Goal: Find specific page/section: Find specific page/section

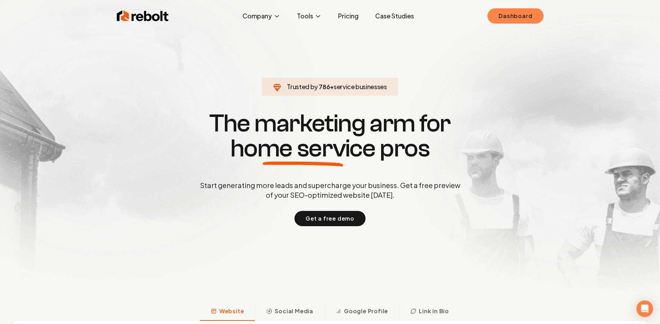
click at [517, 16] on link "Dashboard" at bounding box center [516, 15] width 56 height 15
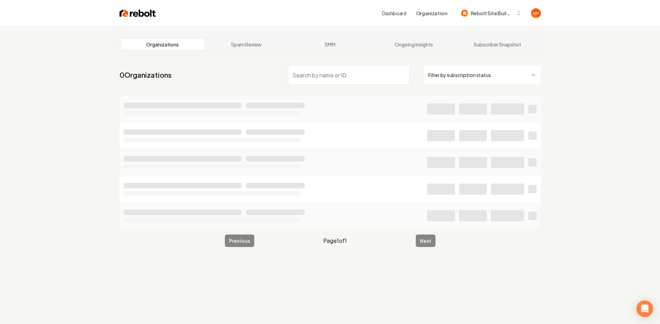
click at [379, 71] on input "search" at bounding box center [349, 74] width 122 height 19
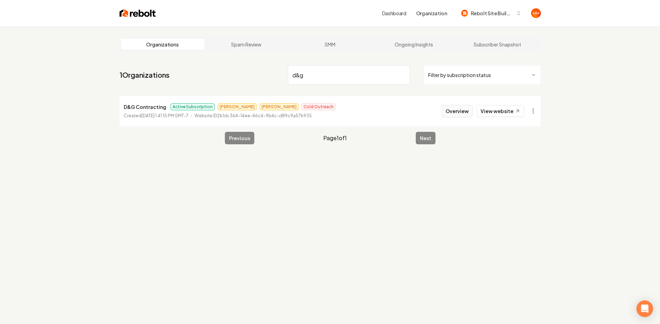
type input "d&g"
click at [460, 113] on button "Overview" at bounding box center [457, 111] width 31 height 12
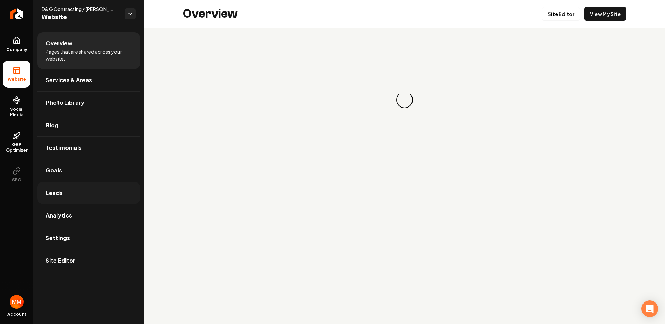
click at [93, 190] on link "Leads" at bounding box center [88, 193] width 103 height 22
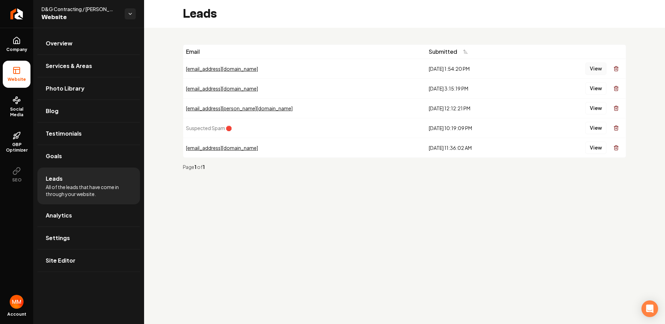
click at [589, 71] on button "View" at bounding box center [596, 68] width 21 height 12
click at [17, 14] on icon "Return to dashboard" at bounding box center [17, 14] width 7 height 0
